Goal: Task Accomplishment & Management: Manage account settings

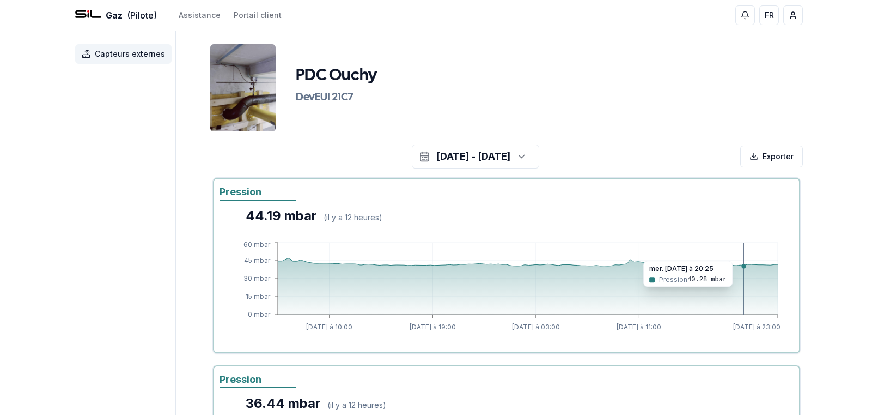
scroll to position [108, 0]
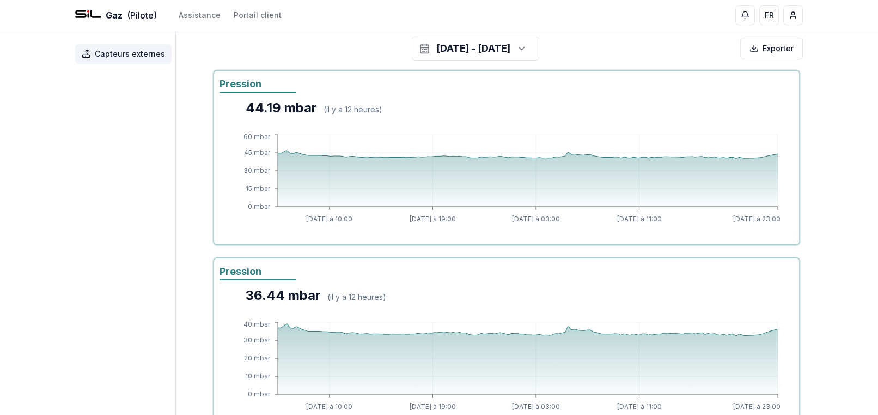
click at [527, 54] on icon "button" at bounding box center [521, 48] width 11 height 16
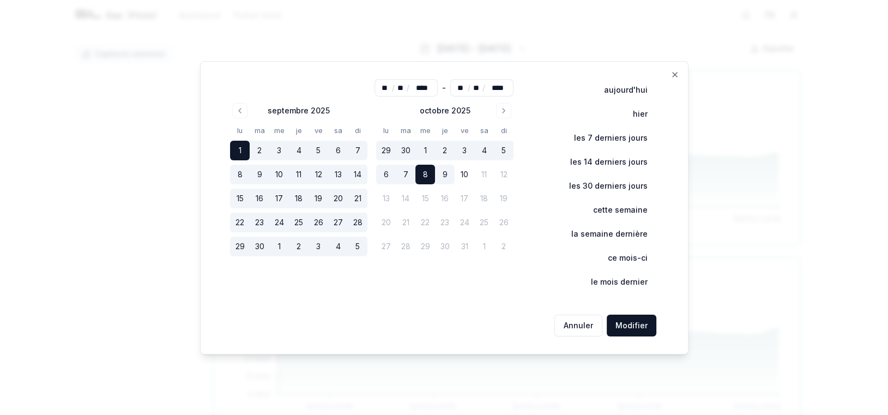
click at [621, 327] on button "Modifier" at bounding box center [631, 325] width 50 height 22
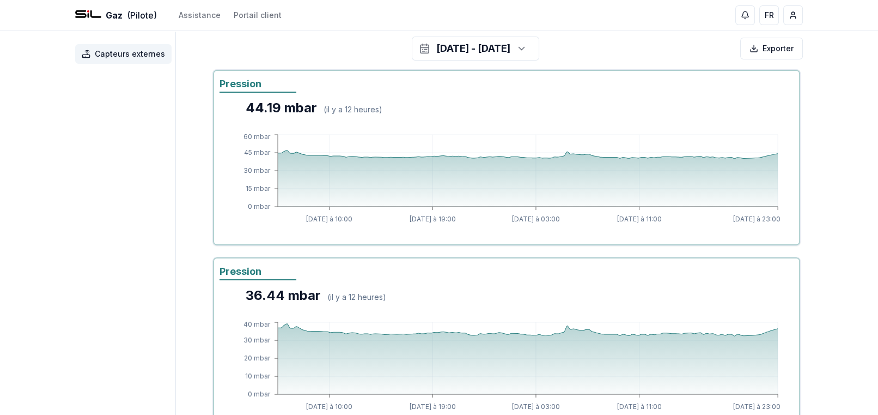
click at [527, 47] on icon "button" at bounding box center [521, 48] width 11 height 16
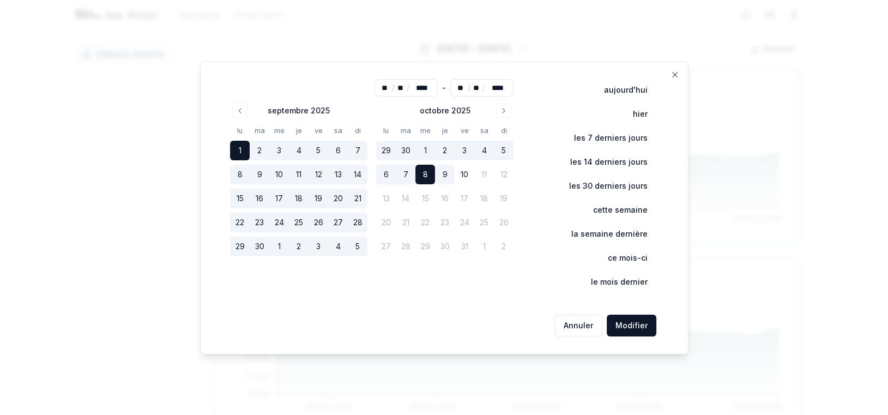
click at [242, 108] on icon "Go to previous month" at bounding box center [239, 110] width 9 height 9
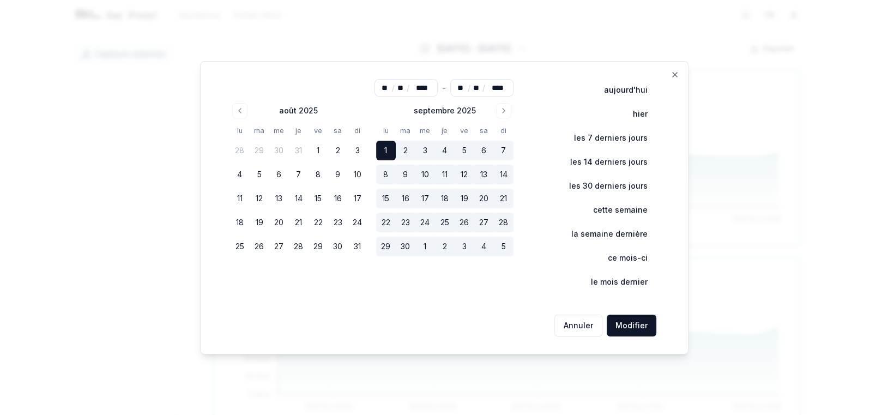
click at [313, 152] on button "1" at bounding box center [318, 151] width 20 height 20
type input "**"
click at [313, 152] on button "1" at bounding box center [318, 151] width 20 height 20
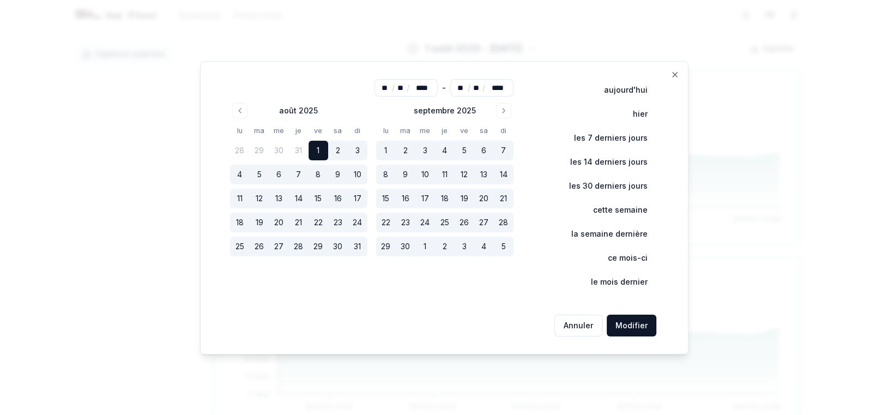
click at [612, 324] on button "Modifier" at bounding box center [631, 325] width 50 height 22
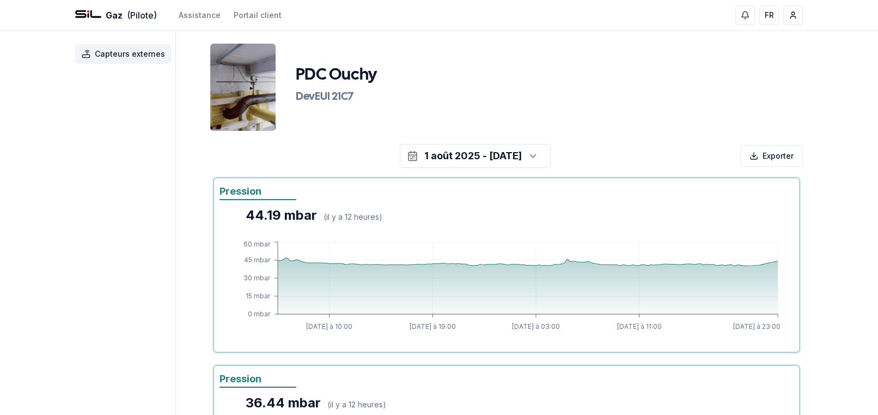
scroll to position [0, 0]
click at [536, 156] on icon "button" at bounding box center [533, 156] width 5 height 3
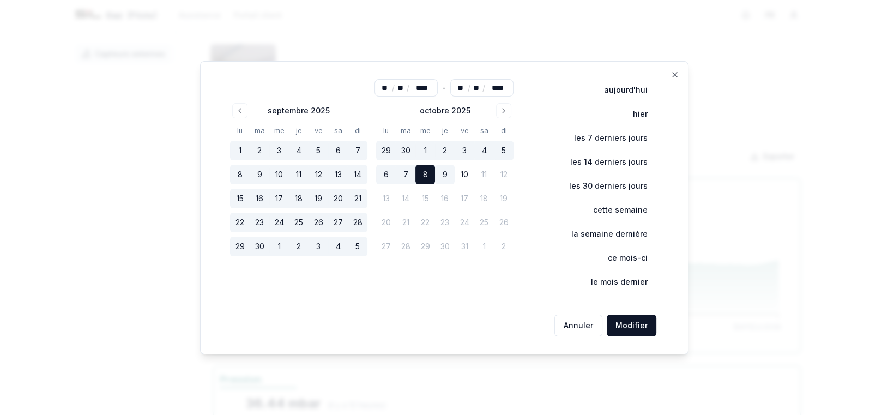
click at [247, 110] on button "Go to previous month" at bounding box center [239, 110] width 15 height 15
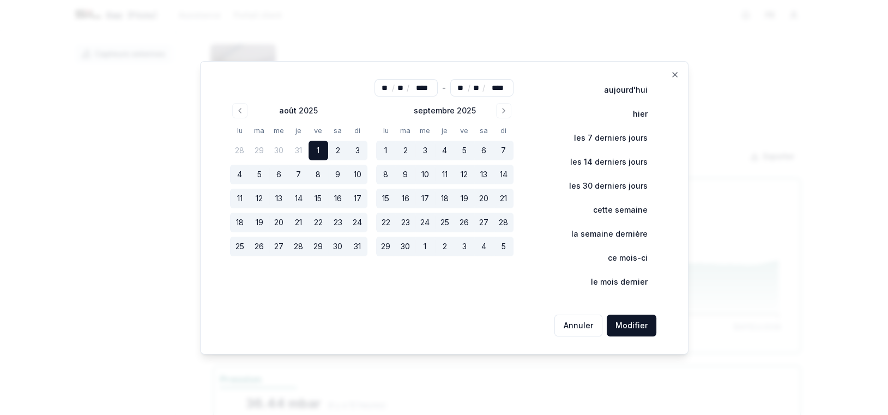
click at [244, 108] on icon "Go to previous month" at bounding box center [239, 110] width 9 height 9
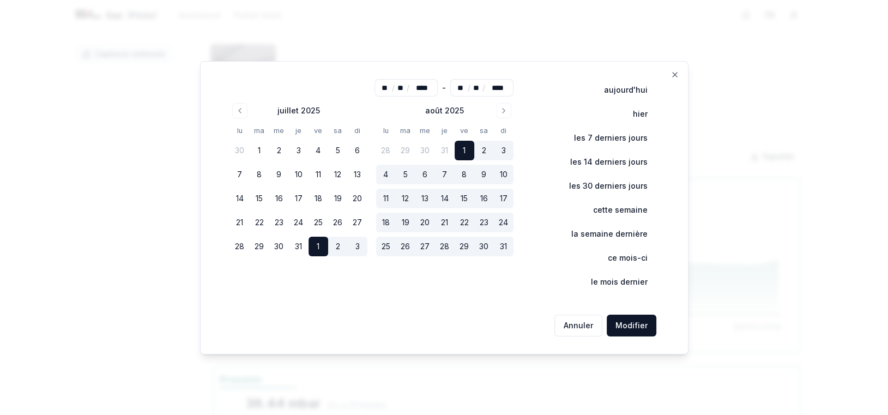
click at [318, 242] on button "1" at bounding box center [318, 246] width 20 height 20
click at [639, 329] on button "Modifier" at bounding box center [631, 325] width 50 height 22
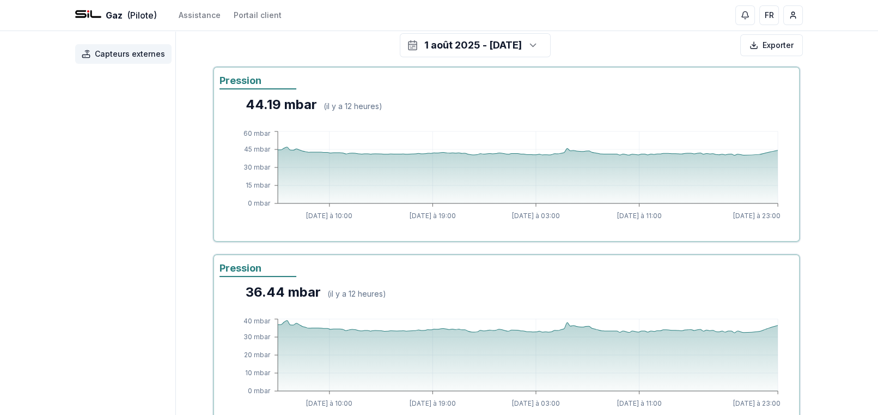
scroll to position [47, 0]
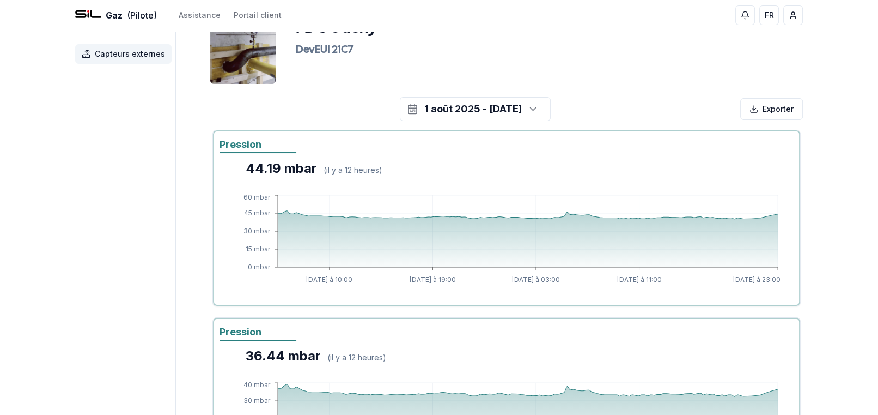
click at [539, 112] on icon "button" at bounding box center [533, 109] width 11 height 16
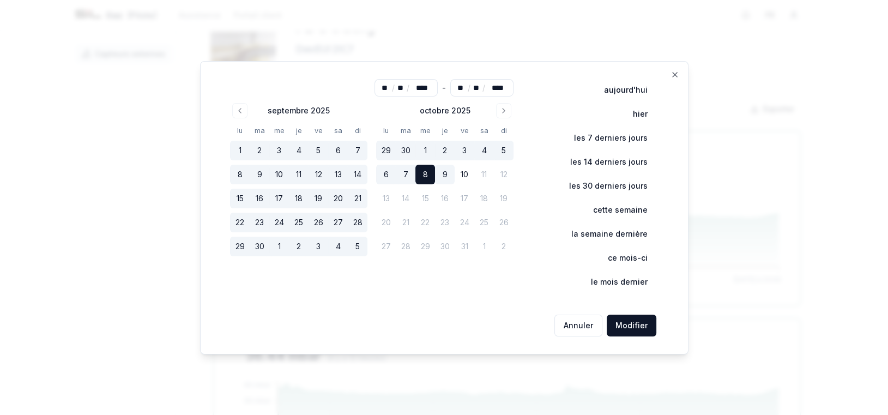
click at [621, 327] on button "Modifier" at bounding box center [631, 325] width 50 height 22
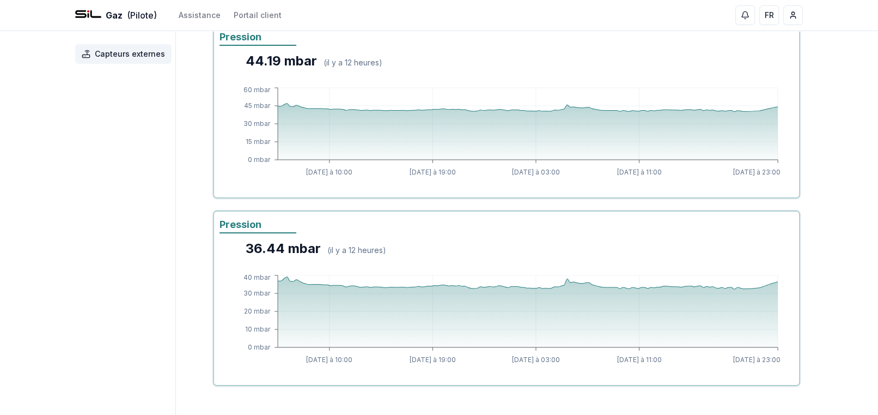
scroll to position [156, 0]
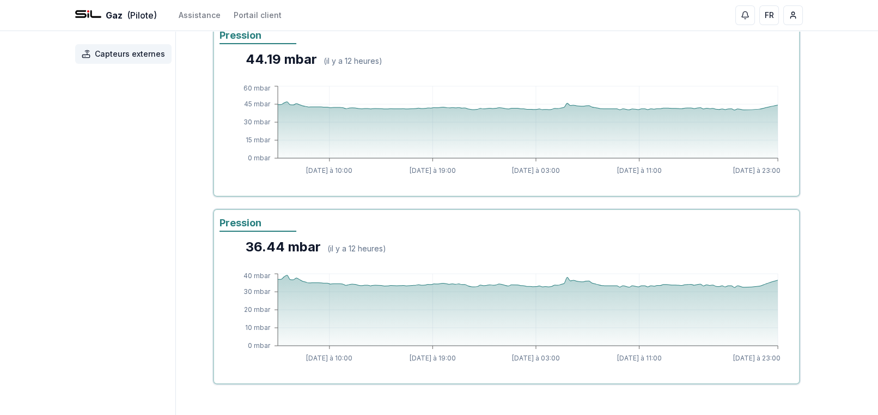
click at [139, 57] on span "Capteurs externes" at bounding box center [130, 53] width 70 height 11
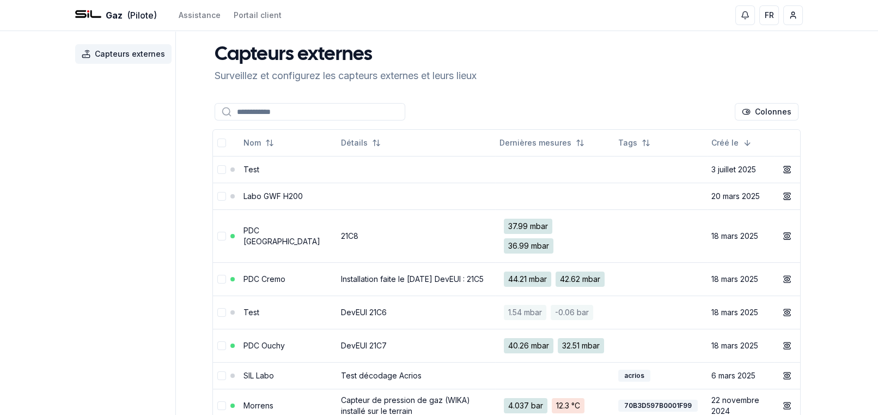
click at [294, 221] on td "PDC [GEOGRAPHIC_DATA]" at bounding box center [288, 235] width 98 height 53
click at [287, 230] on td "PDC [GEOGRAPHIC_DATA]" at bounding box center [288, 235] width 98 height 53
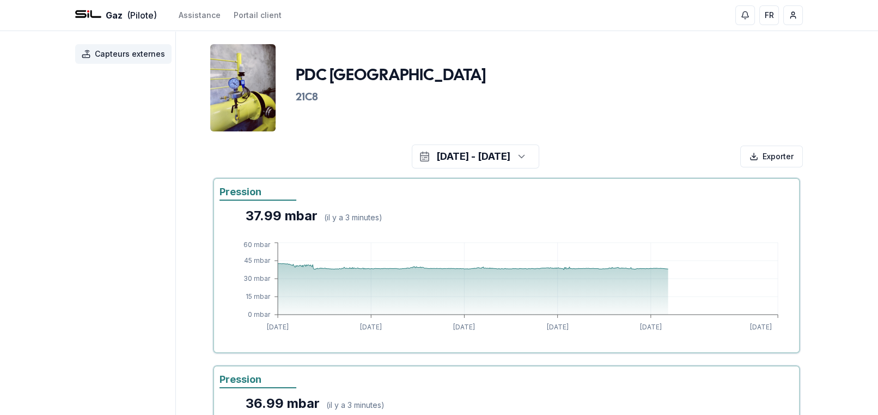
click at [527, 155] on icon "button" at bounding box center [521, 156] width 11 height 16
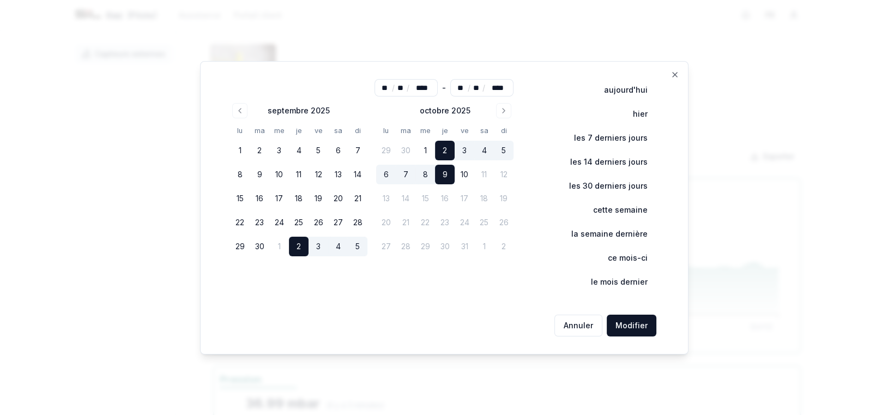
click at [641, 334] on button "Modifier" at bounding box center [631, 325] width 50 height 22
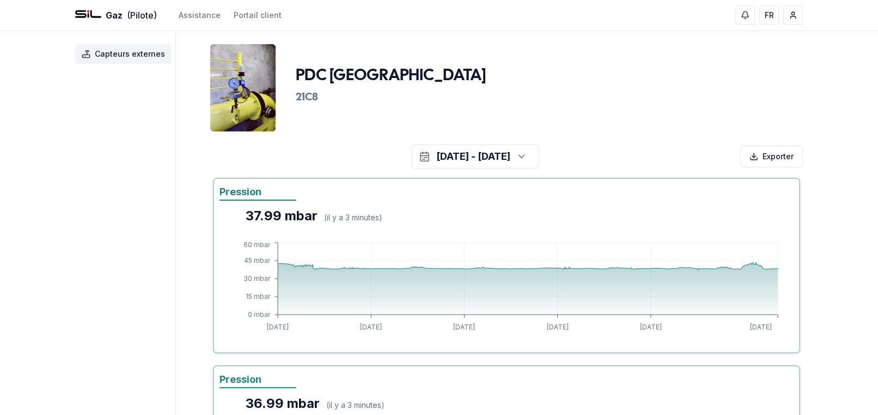
click at [524, 157] on icon "button" at bounding box center [521, 156] width 5 height 3
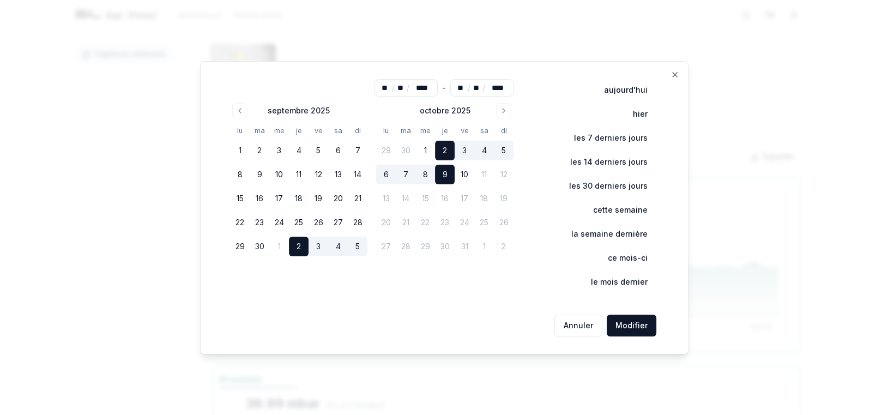
click at [242, 116] on button "Go to previous month" at bounding box center [239, 110] width 15 height 15
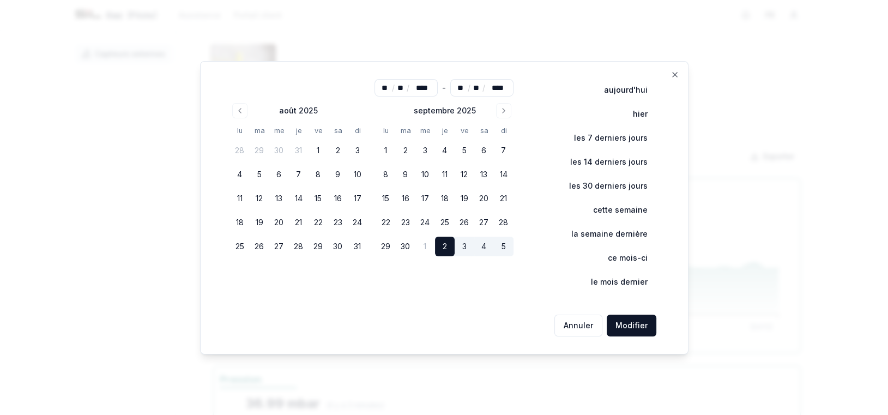
click at [242, 116] on button "Go to previous month" at bounding box center [239, 110] width 15 height 15
click at [263, 148] on button "1" at bounding box center [260, 151] width 20 height 20
type input "**"
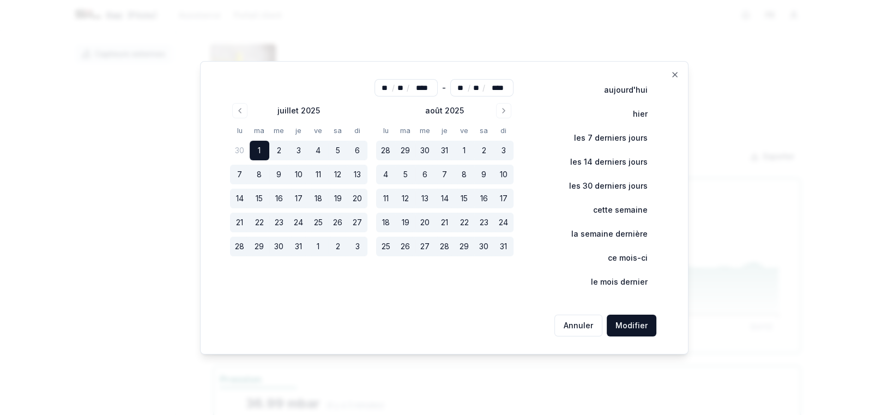
click at [626, 318] on button "Modifier" at bounding box center [631, 325] width 50 height 22
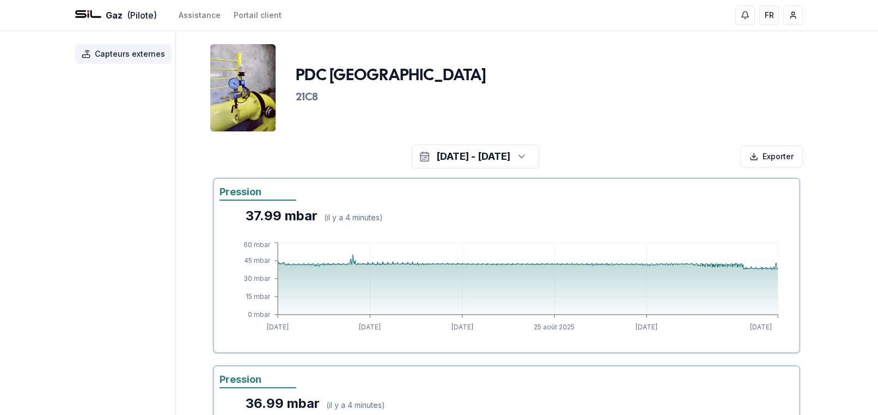
click at [527, 159] on icon "button" at bounding box center [521, 156] width 11 height 16
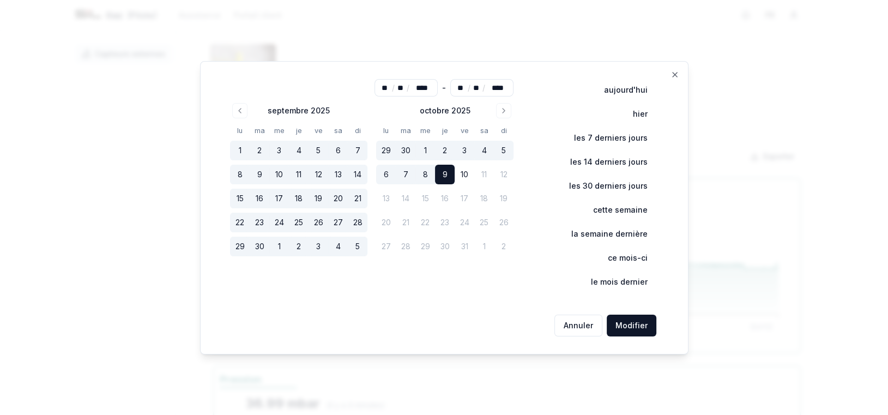
click at [241, 107] on icon "Go to previous month" at bounding box center [239, 110] width 9 height 9
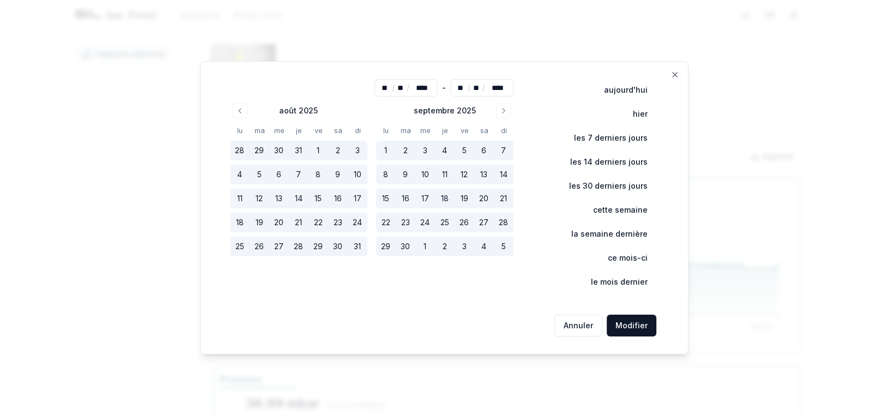
click at [241, 107] on icon "Go to previous month" at bounding box center [239, 110] width 9 height 9
click at [262, 150] on button "1" at bounding box center [260, 151] width 20 height 20
click at [242, 112] on icon "Go to previous month" at bounding box center [239, 110] width 9 height 9
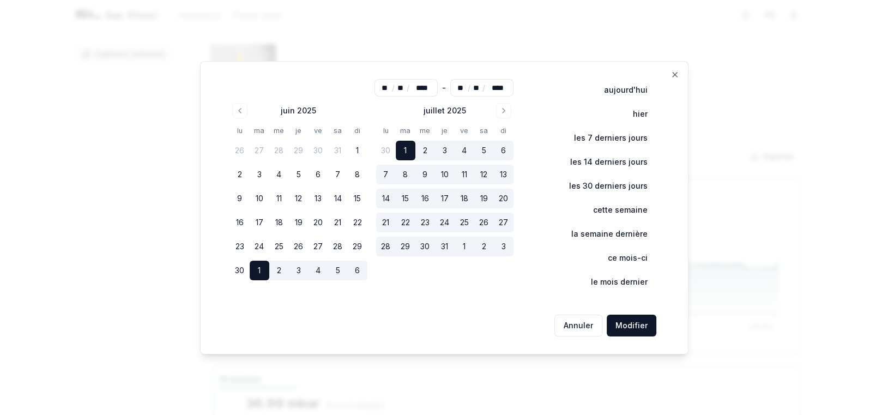
click at [359, 149] on button "1" at bounding box center [358, 151] width 20 height 20
type input "**"
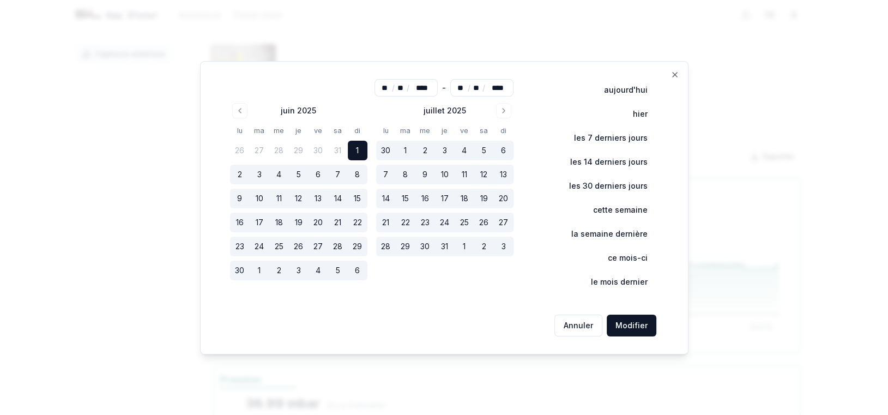
click at [622, 326] on button "Modifier" at bounding box center [631, 325] width 50 height 22
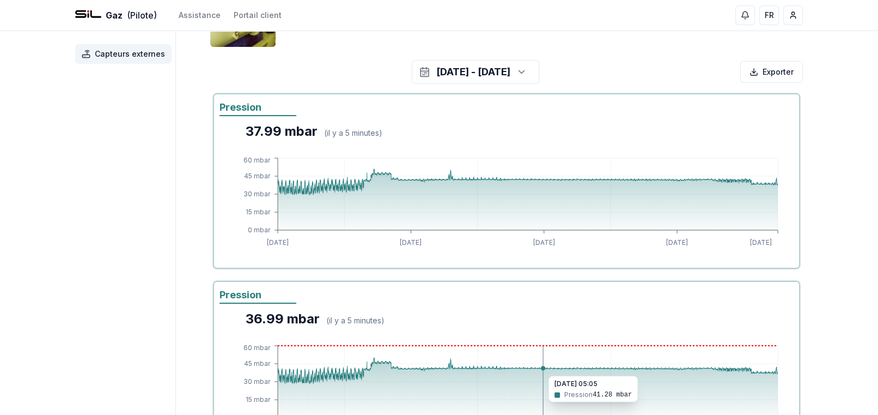
scroll to position [109, 0]
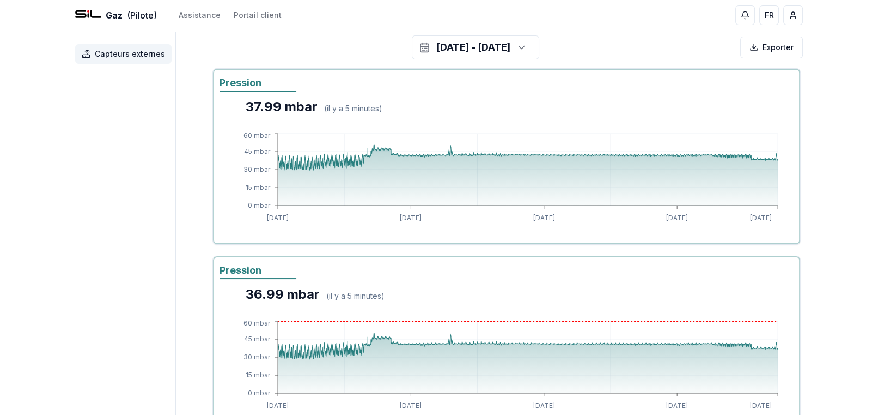
click at [527, 45] on icon "button" at bounding box center [521, 47] width 11 height 16
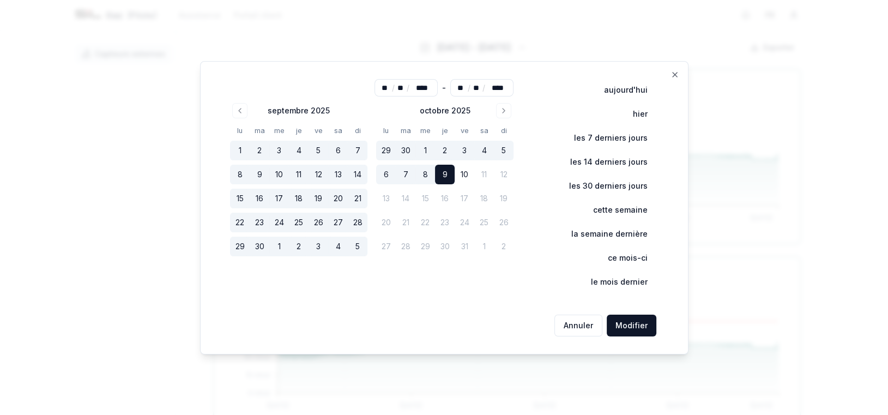
click at [241, 113] on icon "Go to previous month" at bounding box center [239, 110] width 9 height 9
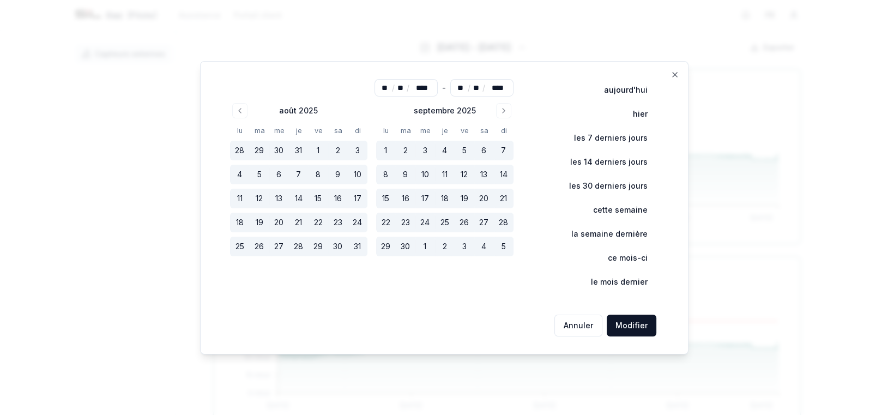
click at [241, 113] on icon "Go to previous month" at bounding box center [239, 110] width 9 height 9
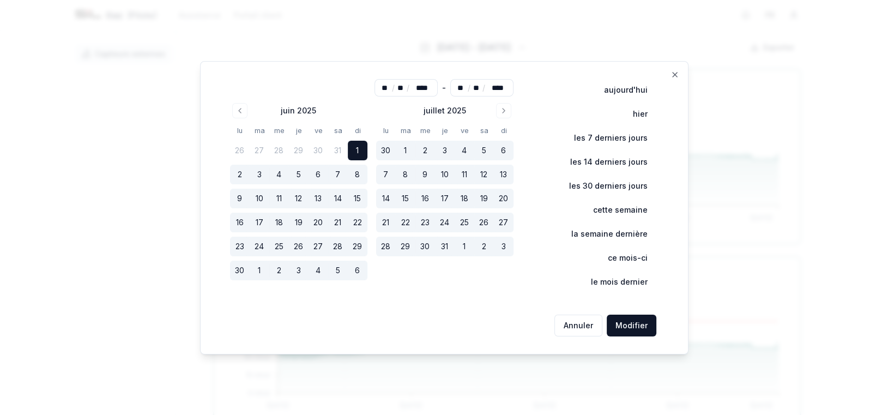
click at [241, 113] on icon "Go to previous month" at bounding box center [239, 110] width 9 height 9
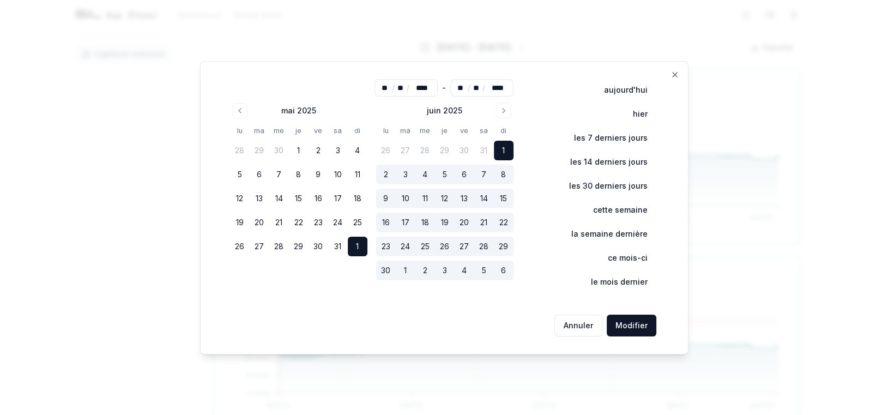
click at [302, 151] on button "1" at bounding box center [299, 151] width 20 height 20
type input "**"
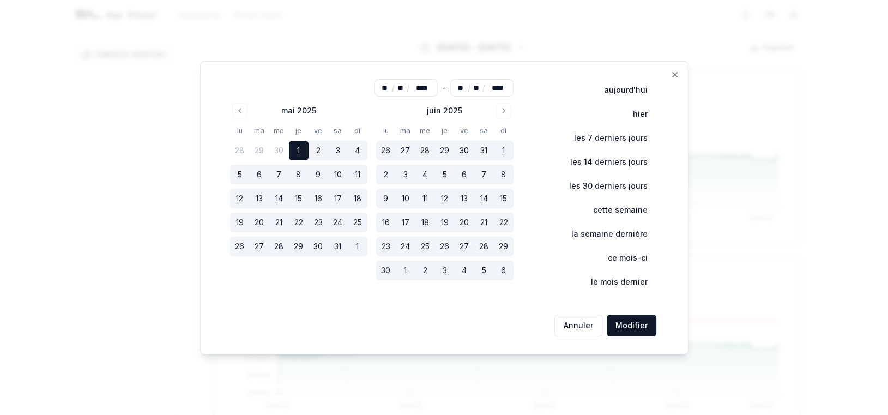
click at [623, 331] on button "Modifier" at bounding box center [631, 325] width 50 height 22
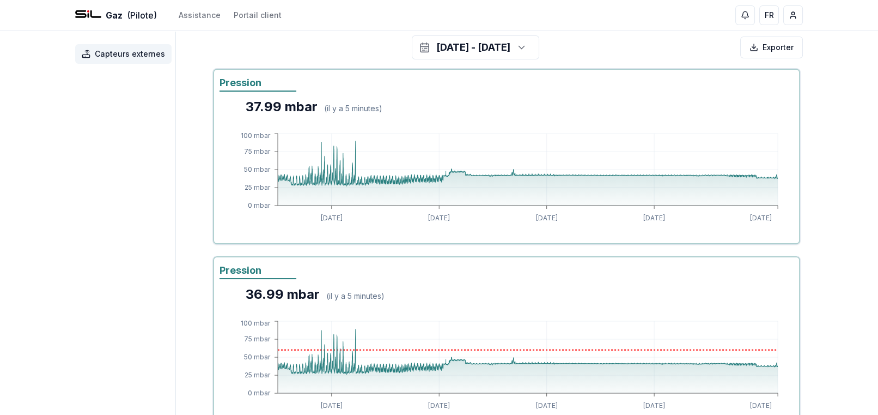
click at [524, 46] on icon "button" at bounding box center [521, 47] width 5 height 3
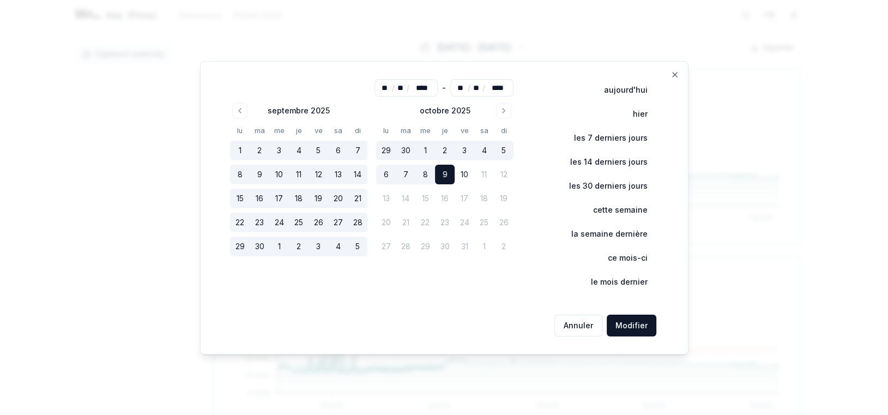
click at [240, 110] on icon "Go to previous month" at bounding box center [240, 110] width 2 height 4
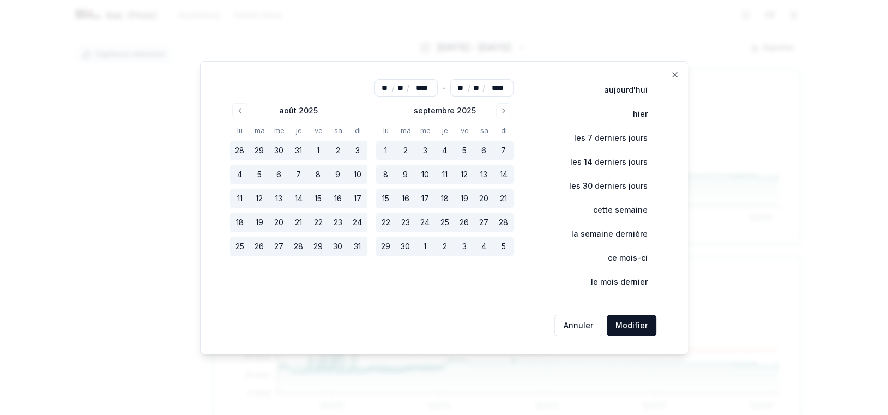
click at [240, 110] on icon "Go to previous month" at bounding box center [240, 110] width 2 height 4
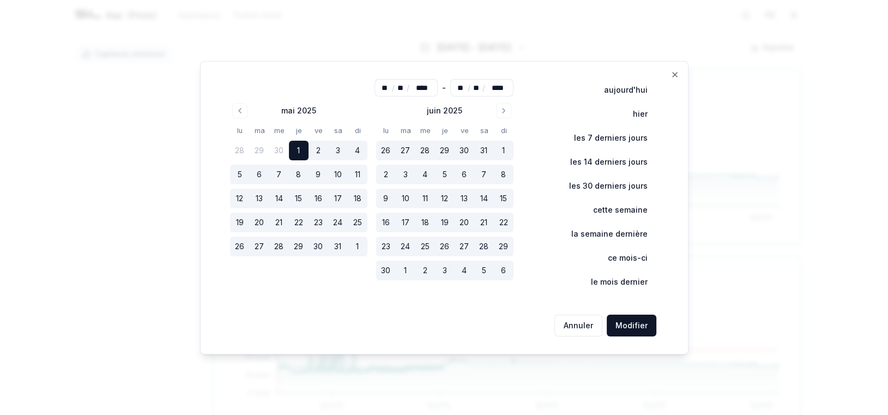
click at [240, 110] on icon "Go to previous month" at bounding box center [240, 110] width 2 height 4
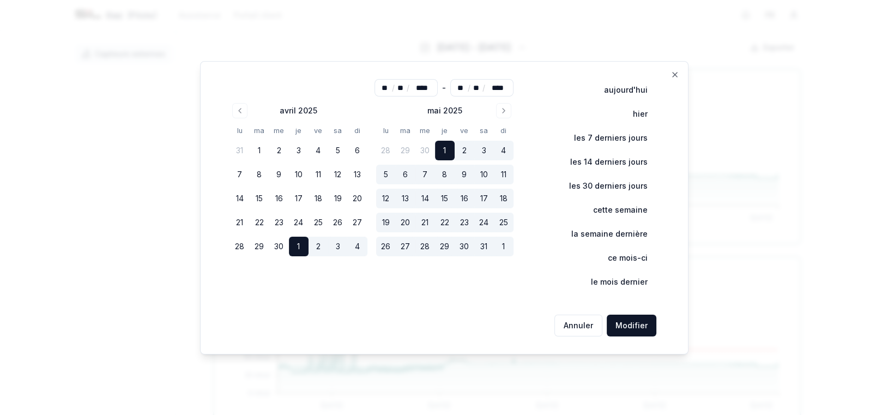
click at [236, 108] on button "Go to previous month" at bounding box center [239, 110] width 15 height 15
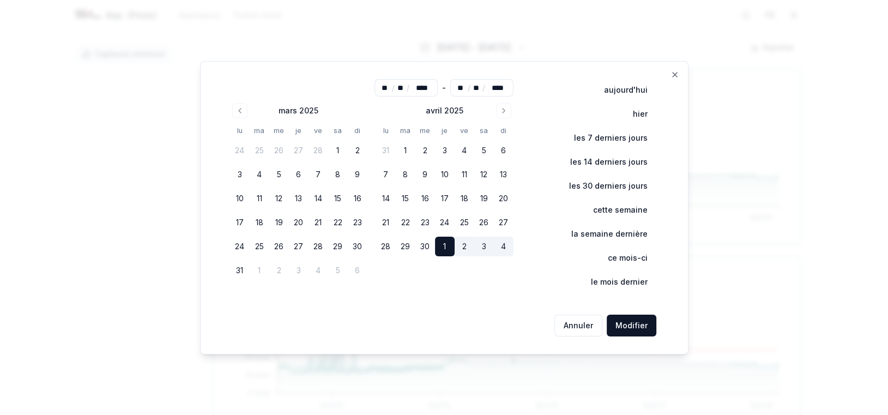
click at [338, 149] on button "1" at bounding box center [338, 151] width 20 height 20
type input "**"
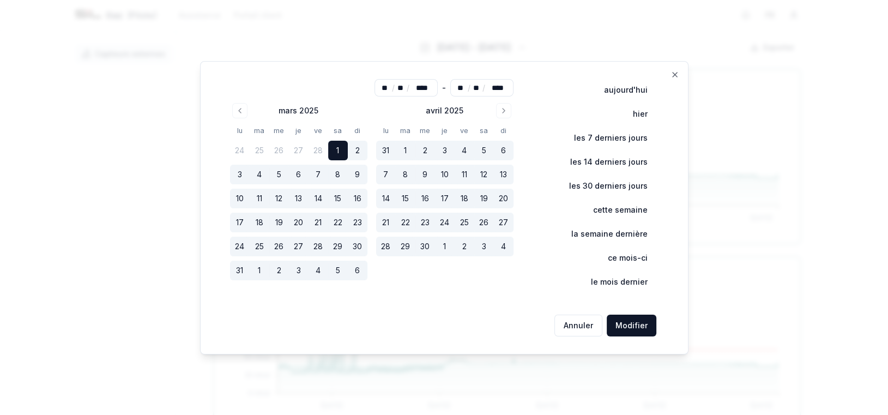
click at [632, 328] on button "Modifier" at bounding box center [631, 325] width 50 height 22
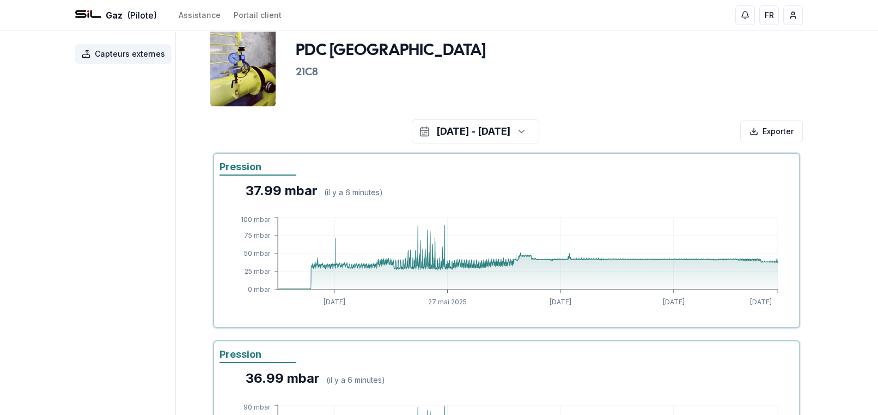
scroll to position [0, 0]
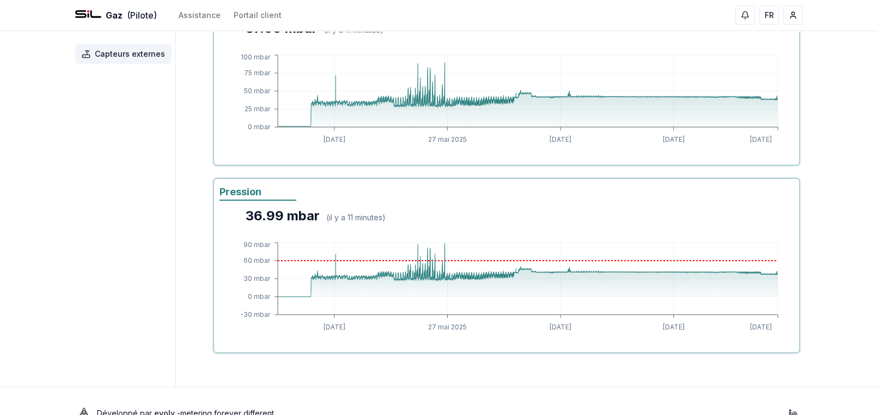
scroll to position [211, 0]
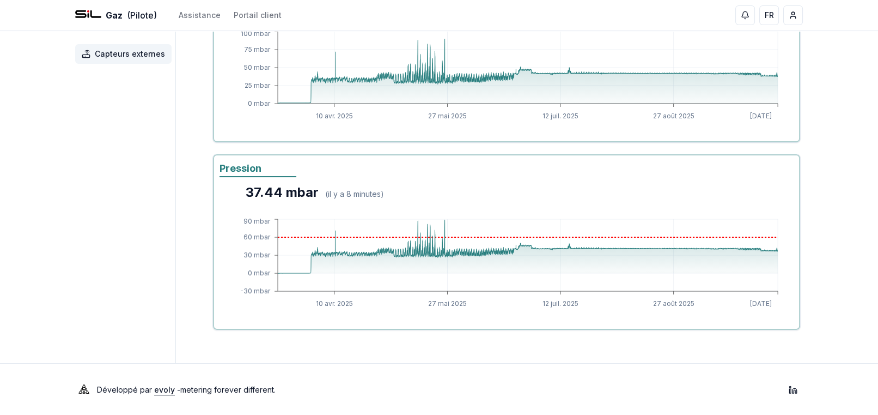
scroll to position [211, 0]
